Goal: Navigation & Orientation: Find specific page/section

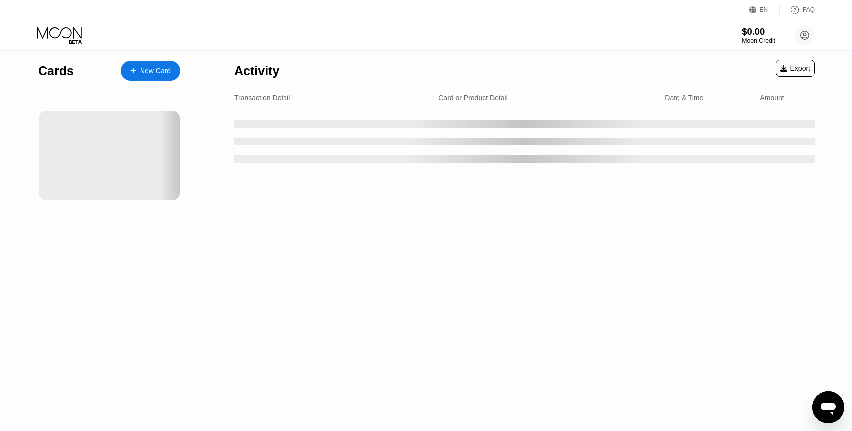
click at [761, 29] on div "$0.00" at bounding box center [758, 31] width 33 height 10
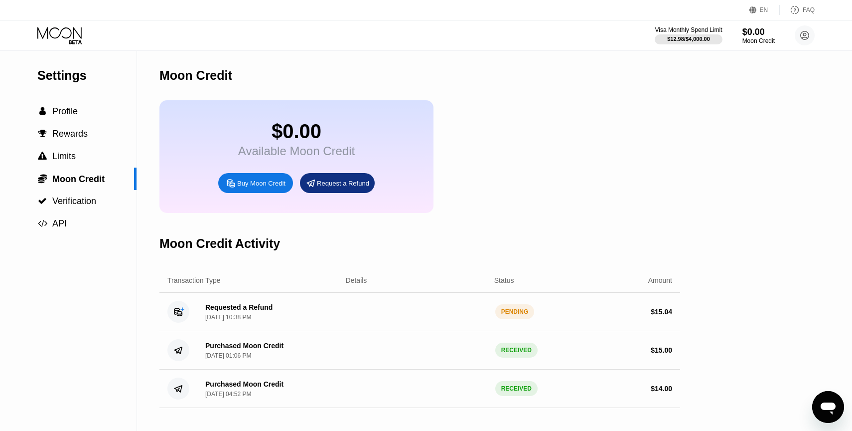
click at [822, 399] on icon "Open messaging window" at bounding box center [828, 407] width 18 height 18
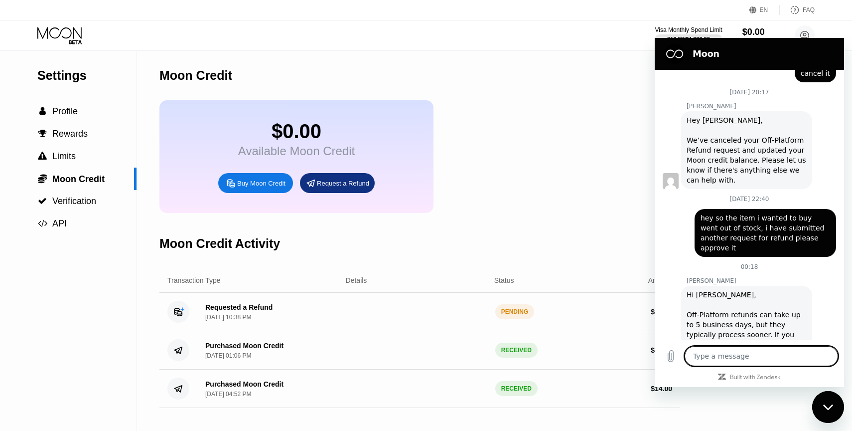
scroll to position [445, 0]
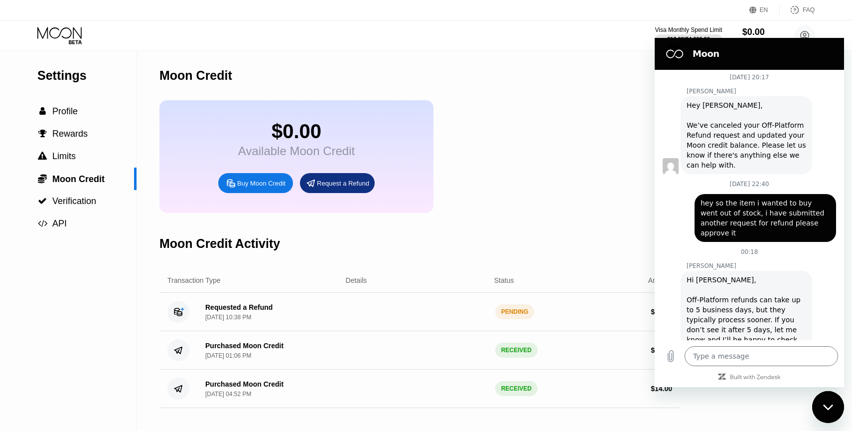
click at [833, 398] on div "Close messaging window" at bounding box center [828, 407] width 30 height 30
type textarea "x"
